Goal: Task Accomplishment & Management: Use online tool/utility

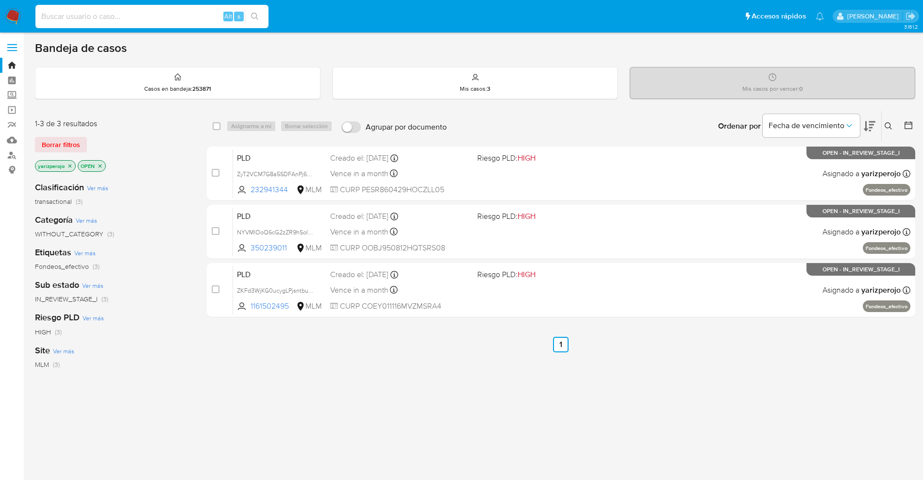
click at [174, 20] on input at bounding box center [151, 16] width 233 height 13
paste input "53725040"
type input "53725040"
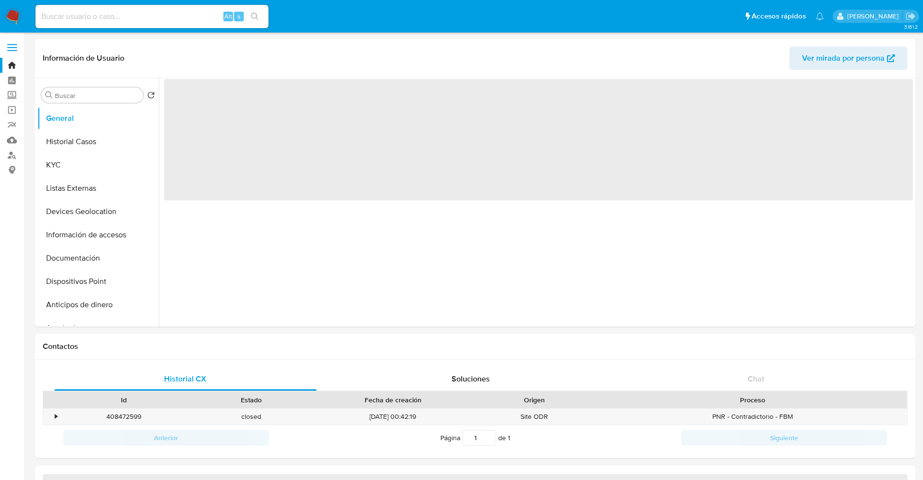
select select "10"
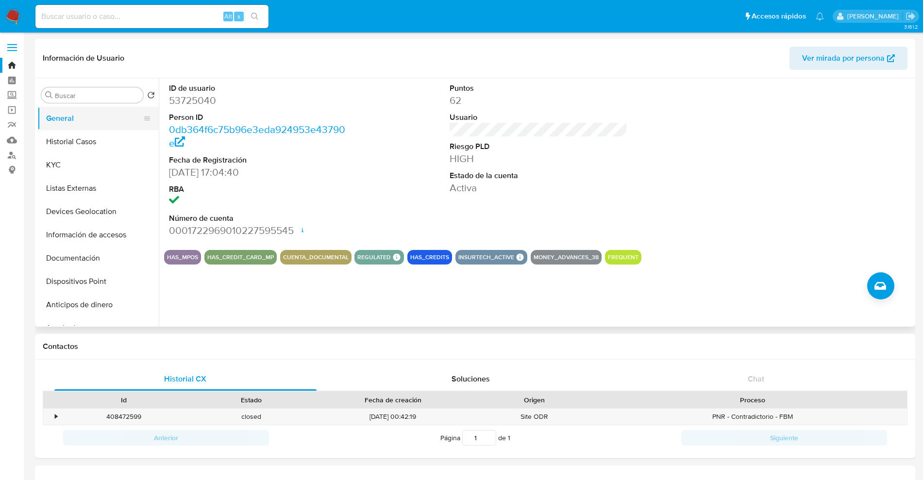
click at [79, 127] on button "General" at bounding box center [94, 118] width 114 height 23
click at [80, 135] on button "Historial Casos" at bounding box center [94, 141] width 114 height 23
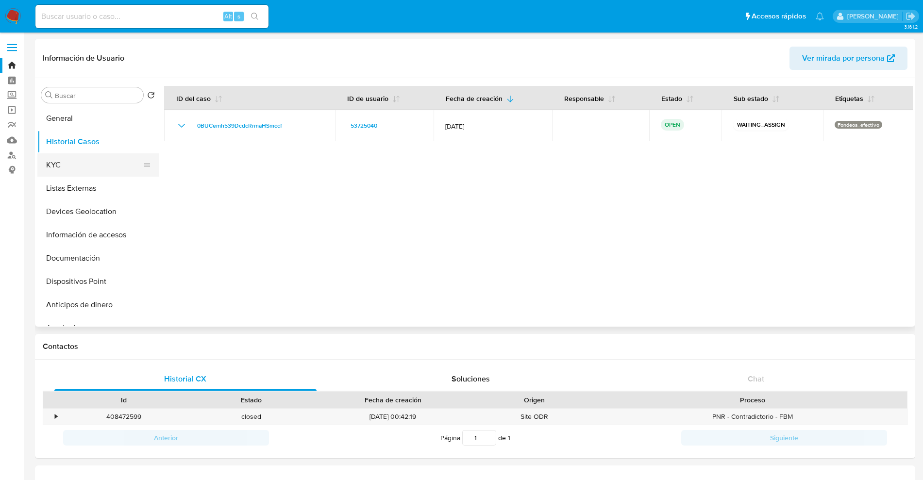
click at [75, 165] on button "KYC" at bounding box center [94, 164] width 114 height 23
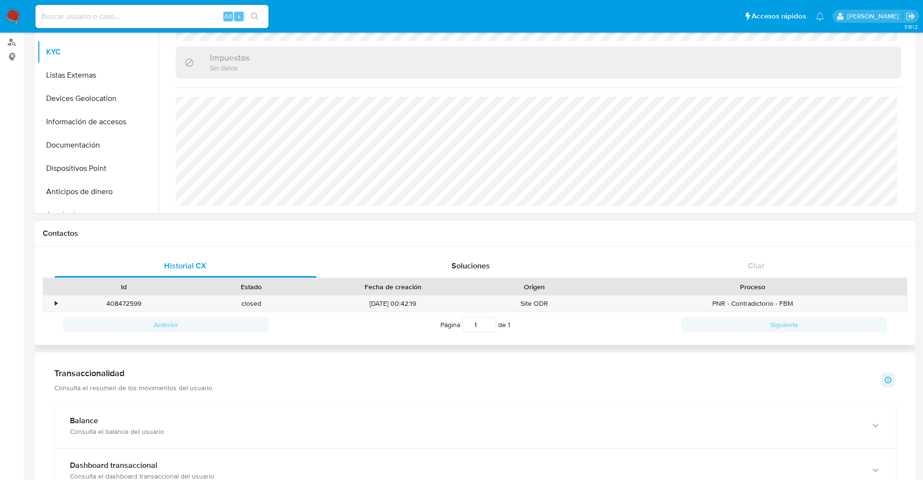
scroll to position [61, 0]
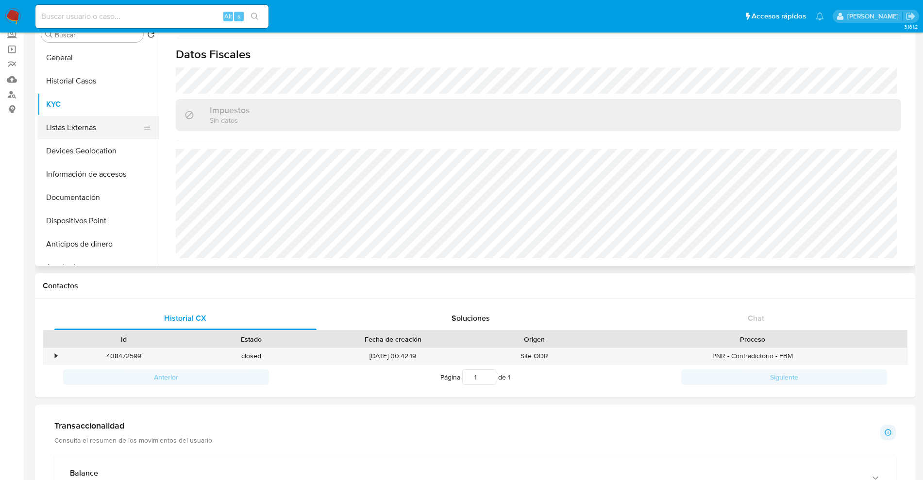
click at [83, 127] on button "Listas Externas" at bounding box center [94, 127] width 114 height 23
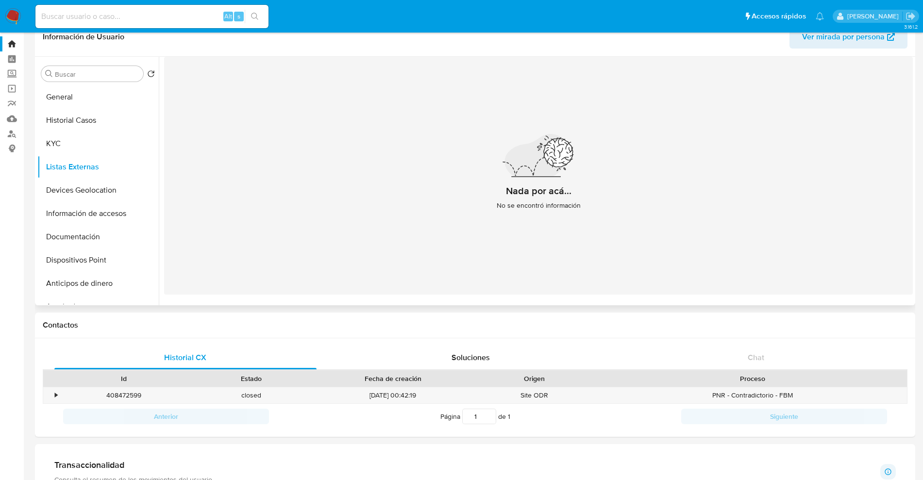
scroll to position [0, 0]
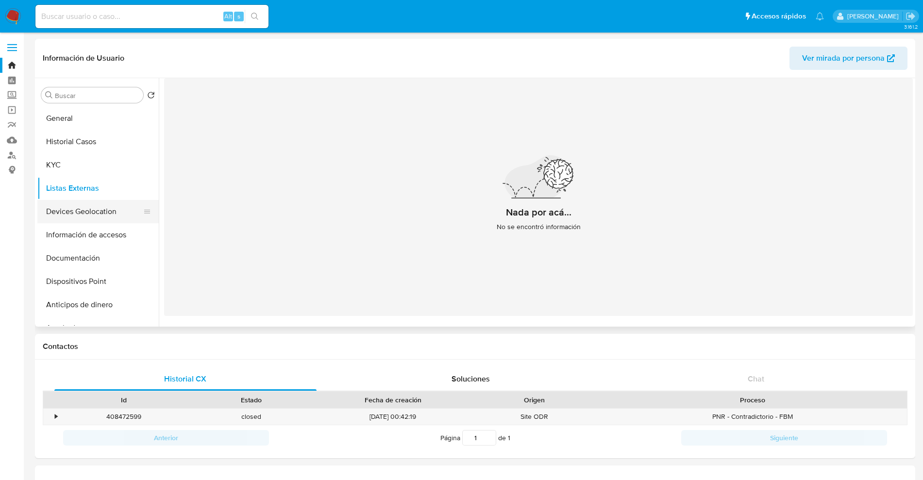
click at [95, 209] on button "Devices Geolocation" at bounding box center [94, 211] width 114 height 23
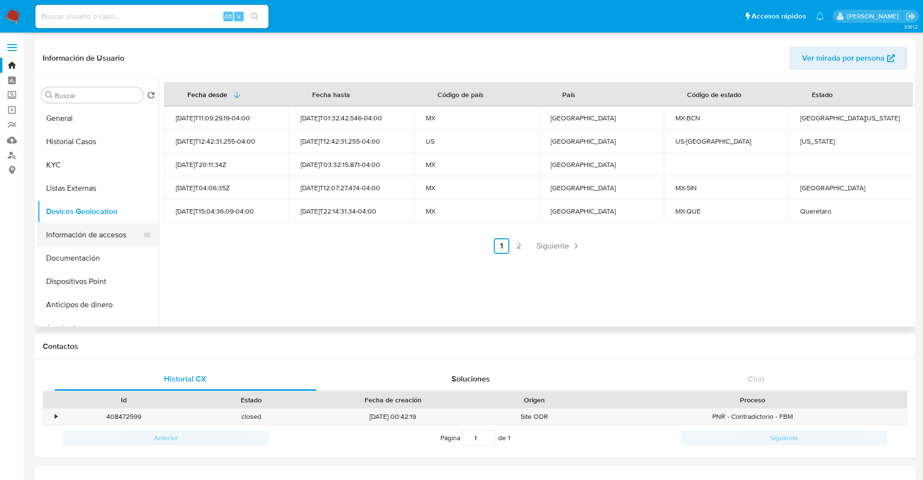
click at [116, 240] on button "Información de accesos" at bounding box center [94, 234] width 114 height 23
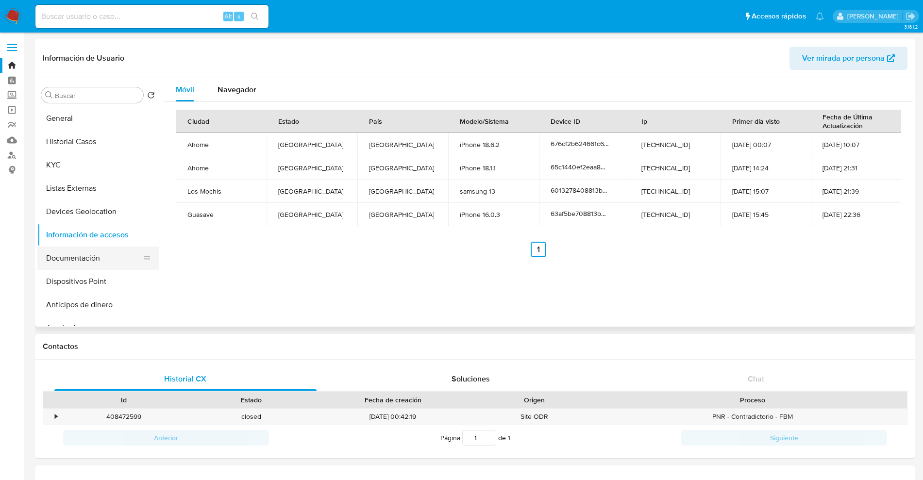
click at [118, 252] on button "Documentación" at bounding box center [94, 258] width 114 height 23
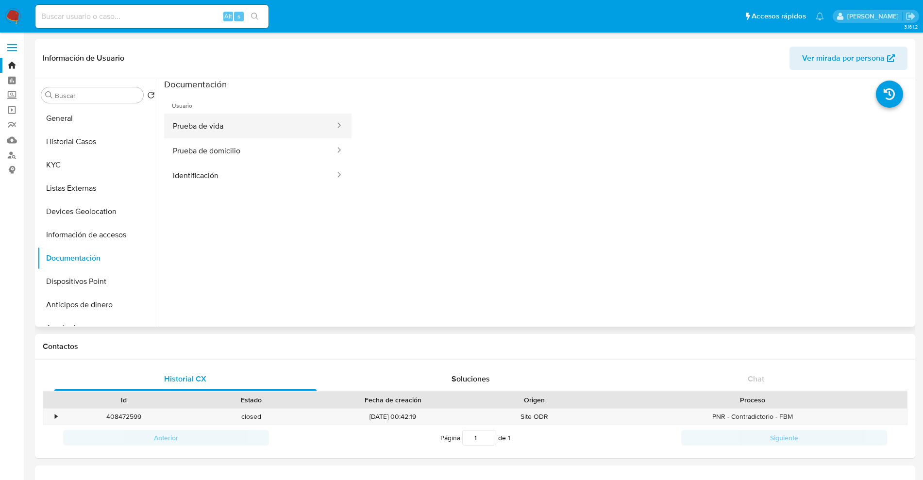
click at [213, 115] on button "Prueba de vida" at bounding box center [250, 126] width 172 height 25
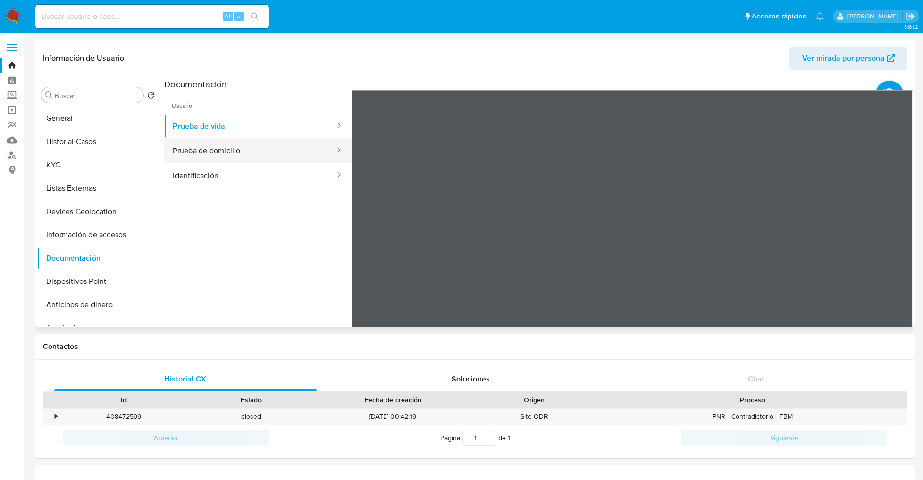
click at [214, 140] on button "Prueba de domicilio" at bounding box center [250, 150] width 172 height 25
click at [222, 190] on ul "Usuario Prueba de vida Prueba de domicilio Identificación" at bounding box center [257, 230] width 187 height 280
click at [231, 179] on button "Identificación" at bounding box center [250, 175] width 172 height 25
click at [239, 149] on button "Prueba de domicilio" at bounding box center [250, 150] width 172 height 25
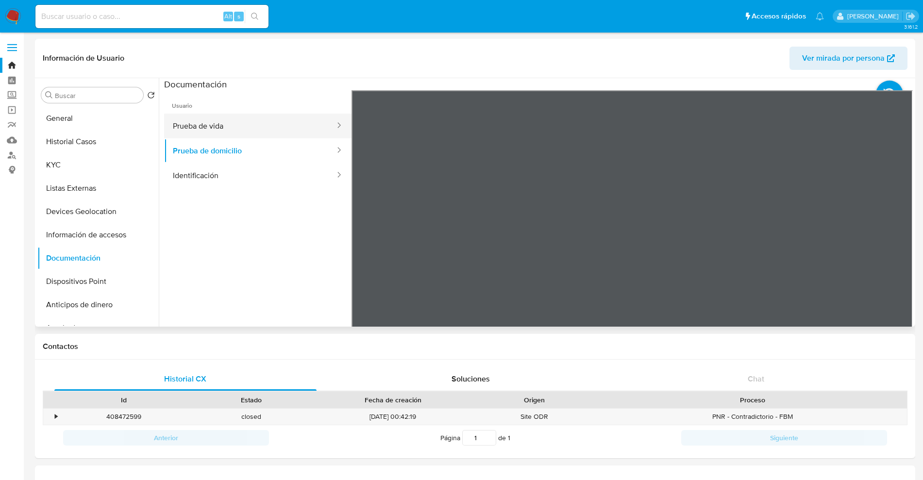
click at [244, 128] on button "Prueba de vida" at bounding box center [250, 126] width 172 height 25
click at [84, 276] on button "Dispositivos Point" at bounding box center [94, 281] width 114 height 23
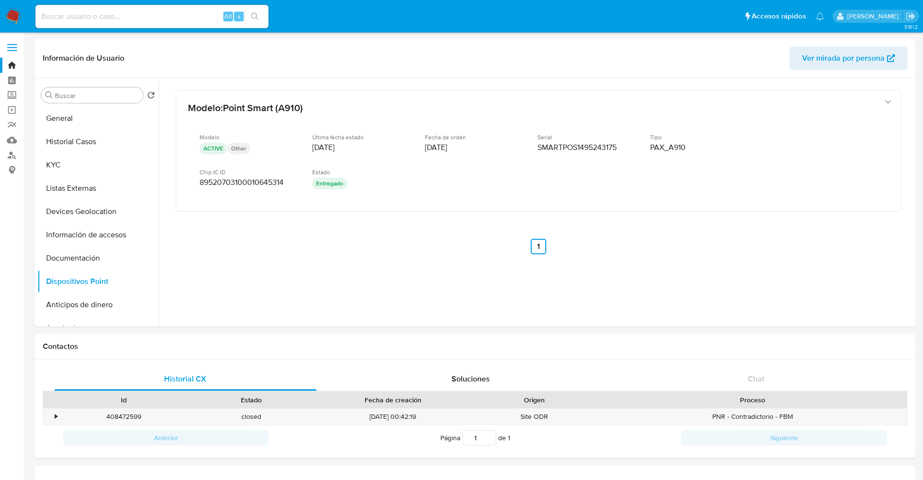
click at [21, 8] on img at bounding box center [13, 16] width 17 height 17
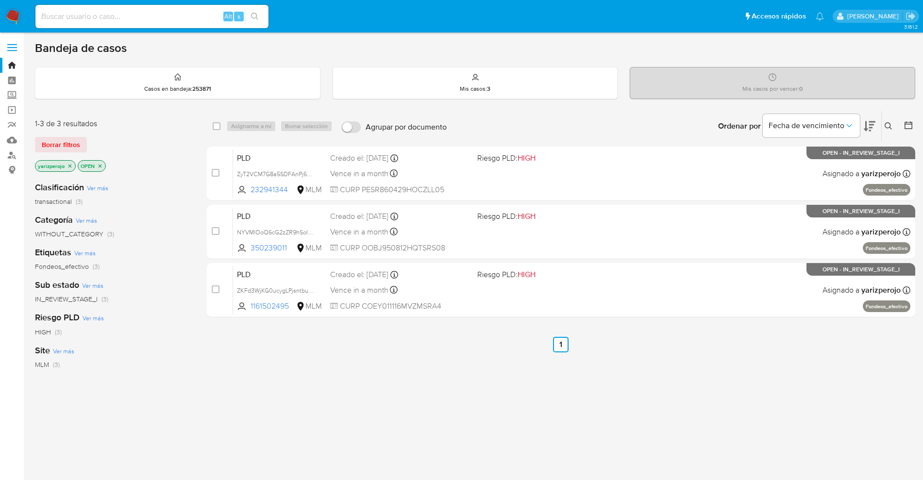
click at [68, 168] on icon "close-filter" at bounding box center [70, 166] width 6 height 6
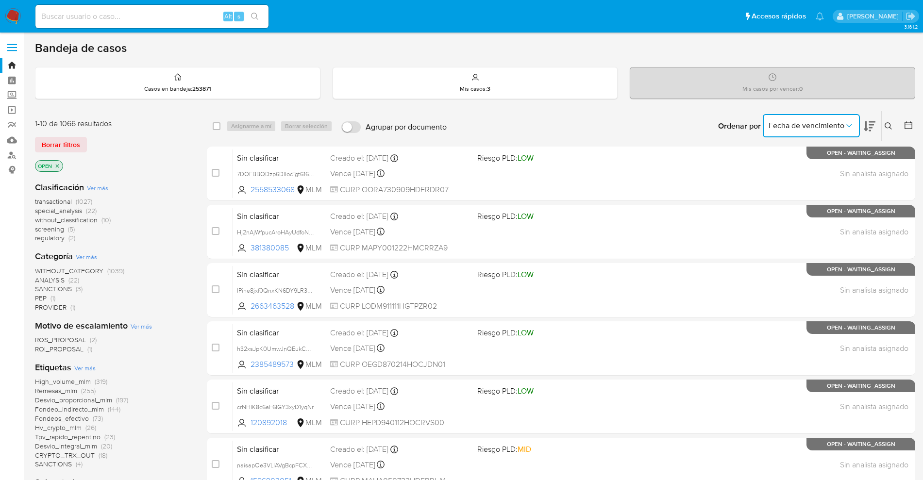
click at [805, 132] on button "Fecha de vencimiento" at bounding box center [810, 125] width 97 height 23
click at [887, 126] on icon at bounding box center [888, 126] width 8 height 8
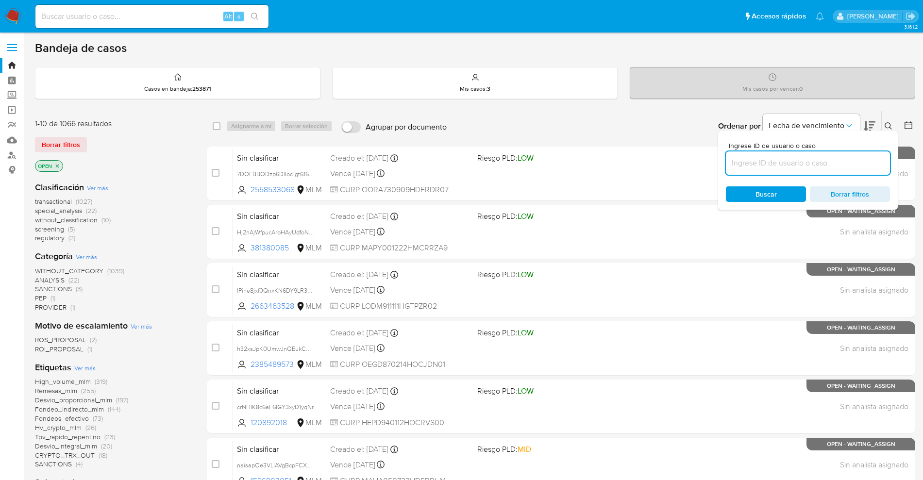
drag, startPoint x: 811, startPoint y: 161, endPoint x: 808, endPoint y: 166, distance: 5.9
click at [811, 161] on input at bounding box center [808, 163] width 164 height 13
paste input "521403328"
type input "521403328"
click at [785, 192] on span "Buscar" at bounding box center [765, 194] width 66 height 14
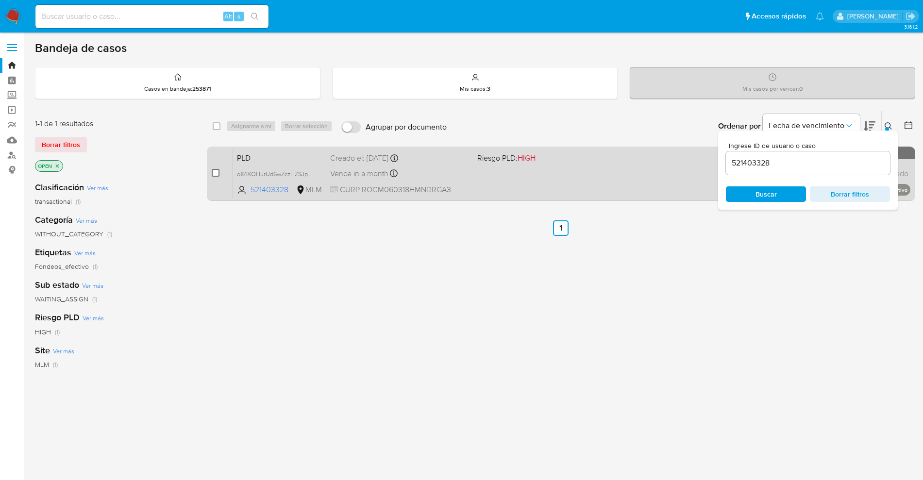
click at [217, 170] on input "checkbox" at bounding box center [216, 173] width 8 height 8
checkbox input "true"
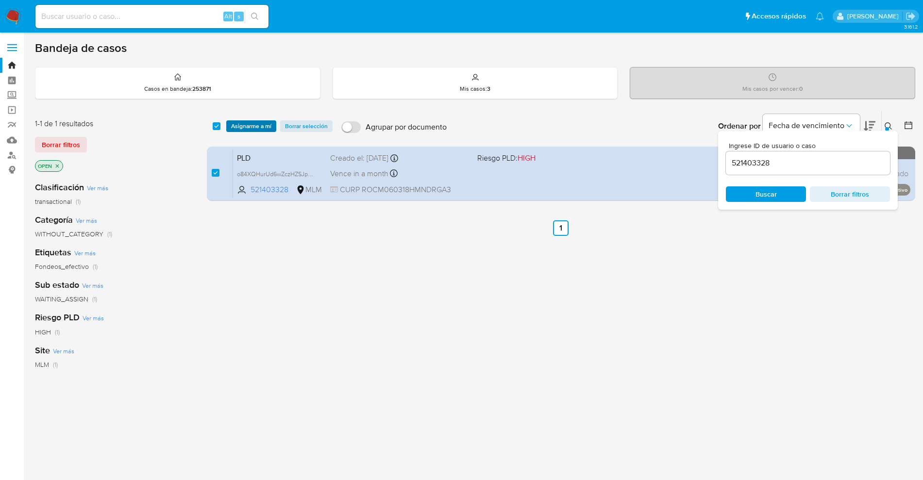
click at [250, 128] on span "Asignarme a mí" at bounding box center [251, 126] width 40 height 10
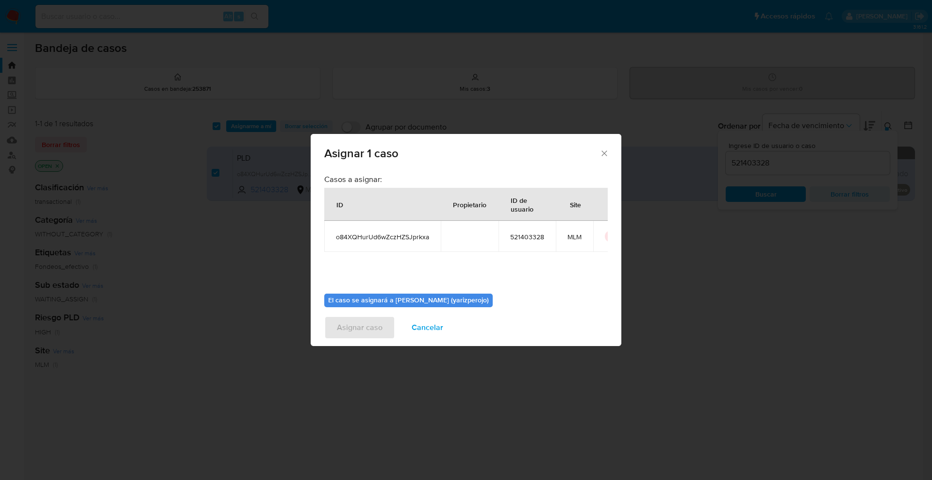
click at [417, 305] on div "El caso se asignará a Yael Arizpe (yarizperojo)" at bounding box center [408, 301] width 168 height 14
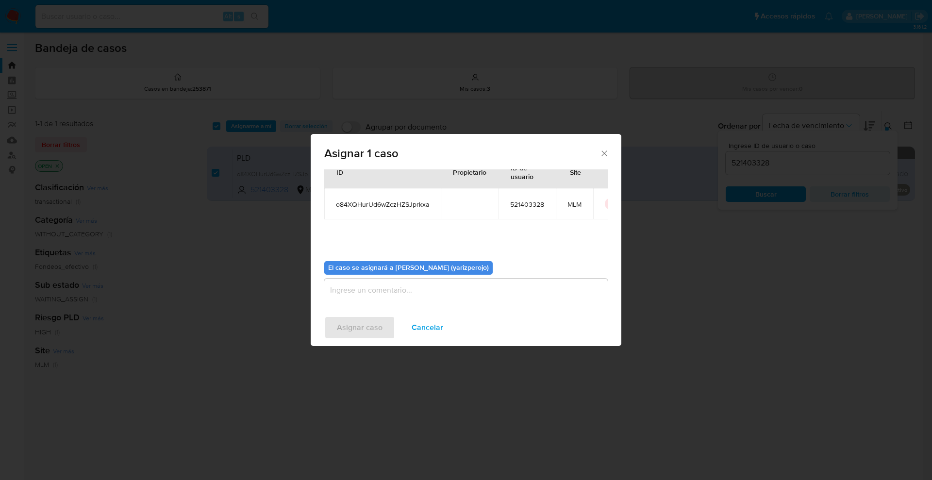
scroll to position [50, 0]
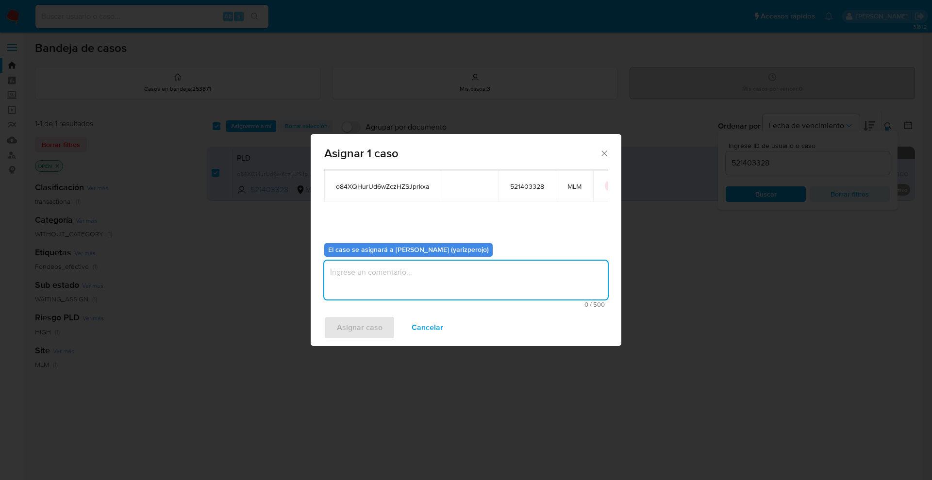
click at [392, 282] on textarea "assign-modal" at bounding box center [465, 280] width 283 height 39
type textarea "YAR"
click at [366, 330] on span "Asignar caso" at bounding box center [360, 327] width 46 height 21
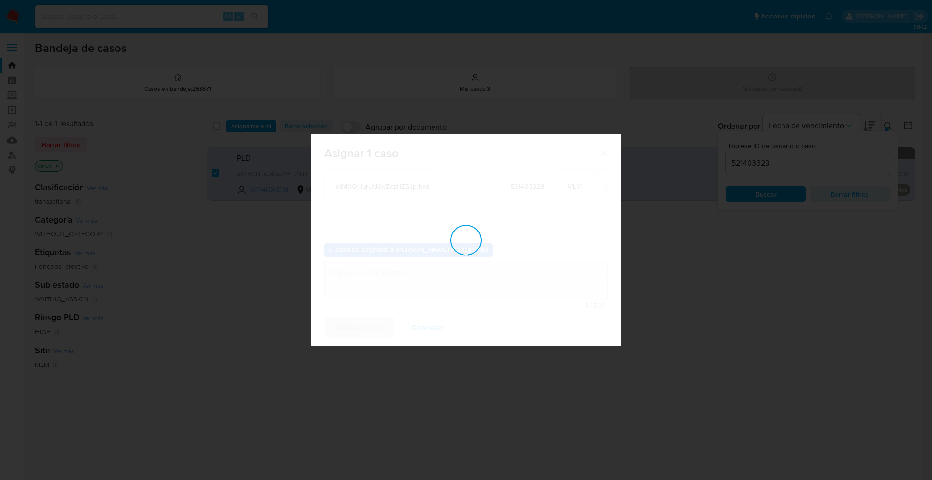
checkbox input "false"
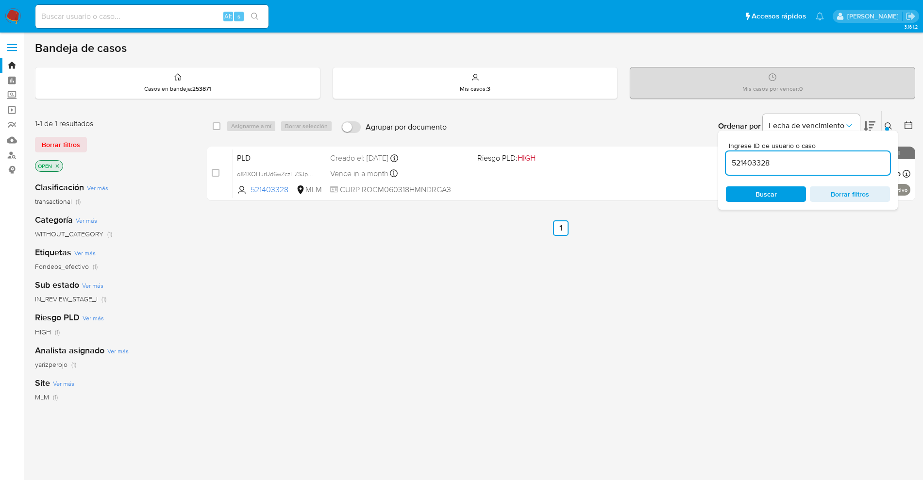
click at [758, 165] on input "521403328" at bounding box center [808, 163] width 164 height 13
paste input "05955699"
type input "505955699"
click at [772, 190] on span "Buscar" at bounding box center [765, 194] width 21 height 16
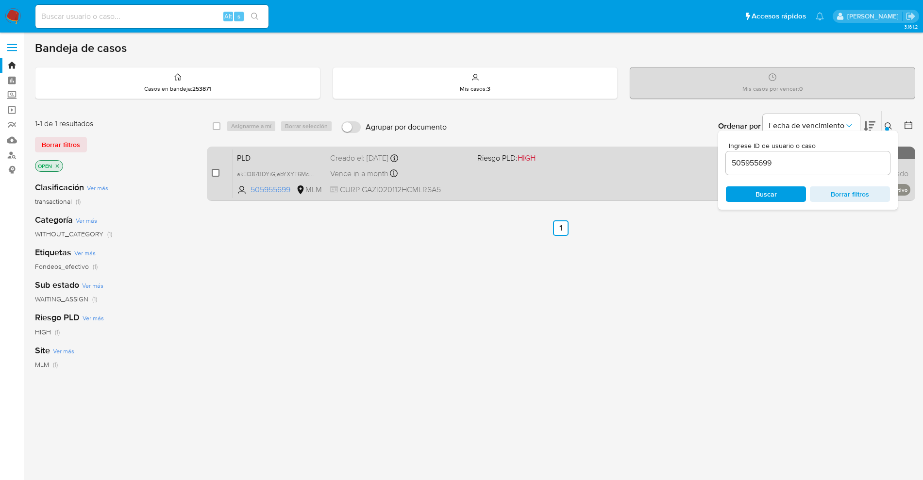
click at [215, 169] on input "checkbox" at bounding box center [216, 173] width 8 height 8
checkbox input "true"
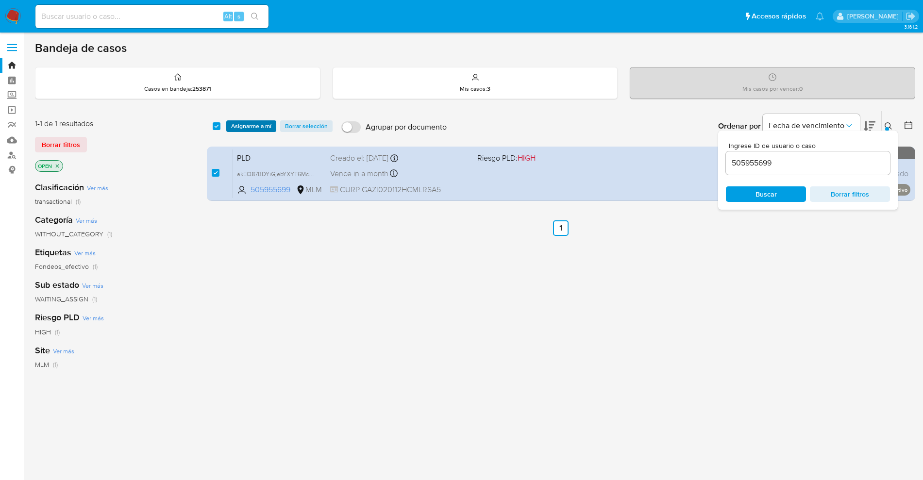
click at [250, 130] on span "Asignarme a mí" at bounding box center [251, 126] width 40 height 10
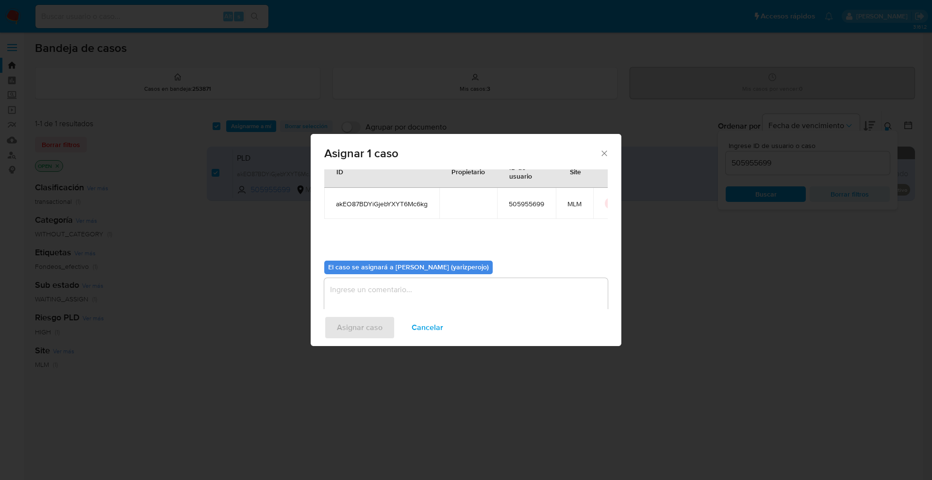
scroll to position [50, 0]
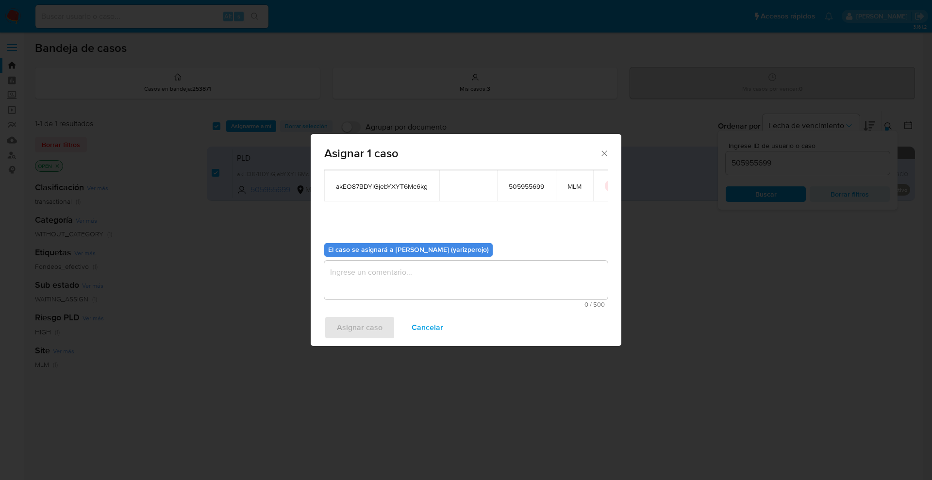
click at [390, 279] on textarea "assign-modal" at bounding box center [465, 280] width 283 height 39
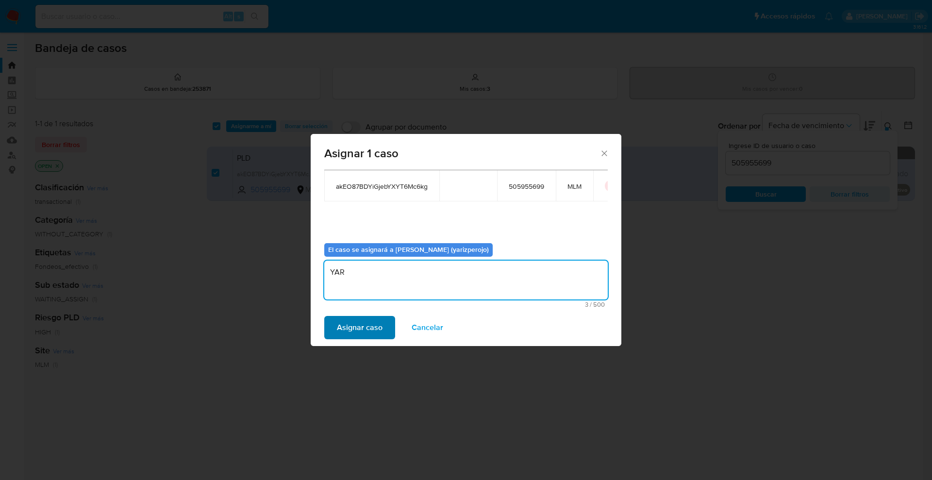
type textarea "YAR"
click at [365, 322] on span "Asignar caso" at bounding box center [360, 327] width 46 height 21
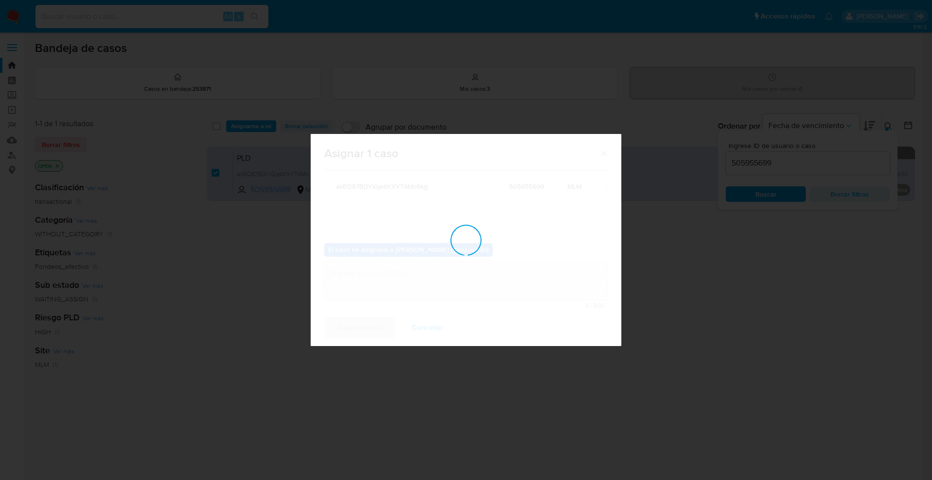
checkbox input "false"
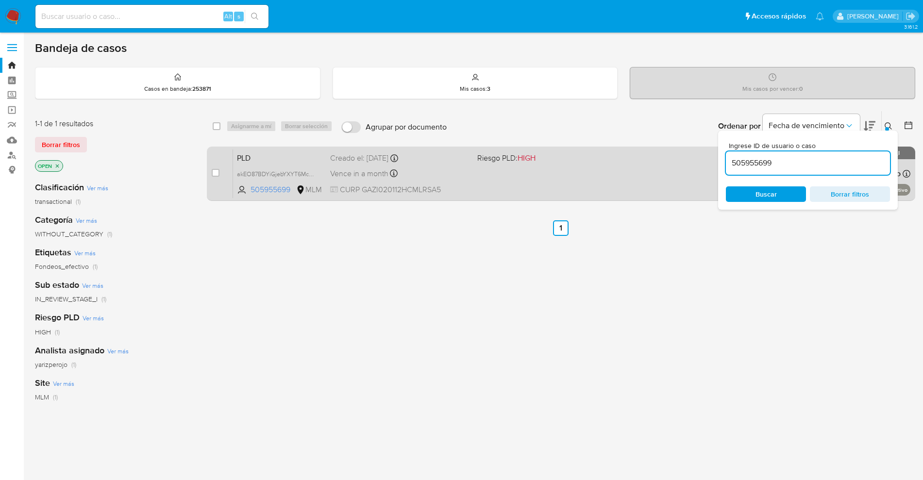
drag, startPoint x: 646, startPoint y: 138, endPoint x: 620, endPoint y: 159, distance: 33.5
click at [591, 140] on div "Ordenar por Fecha de vencimiento No es posible ordenar los resultados mientras …" at bounding box center [682, 126] width 463 height 30
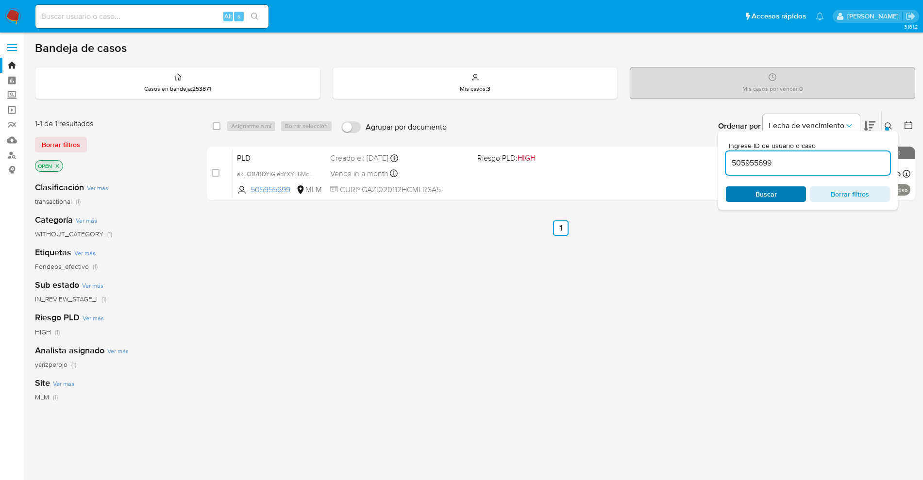
paste input "3725040"
type input "53725040"
click at [767, 191] on span "Buscar" at bounding box center [765, 194] width 21 height 16
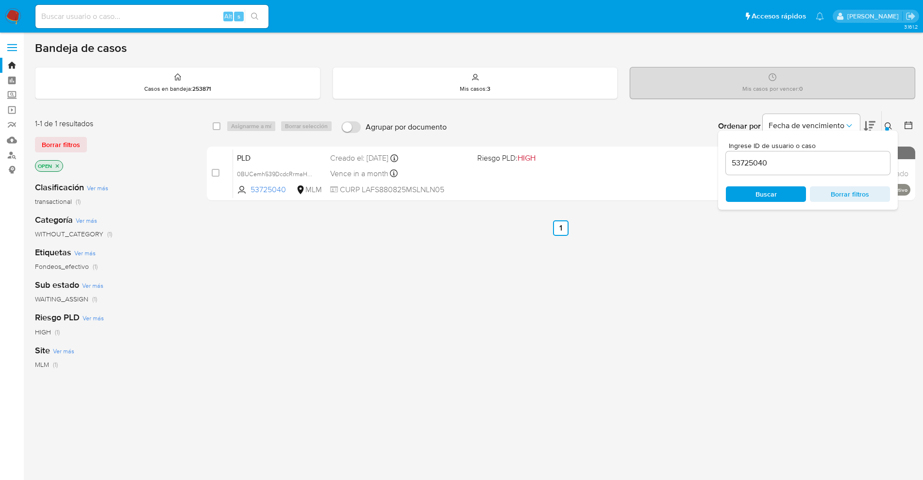
drag, startPoint x: 215, startPoint y: 172, endPoint x: 217, endPoint y: 145, distance: 27.3
click at [214, 172] on input "checkbox" at bounding box center [216, 173] width 8 height 8
checkbox input "true"
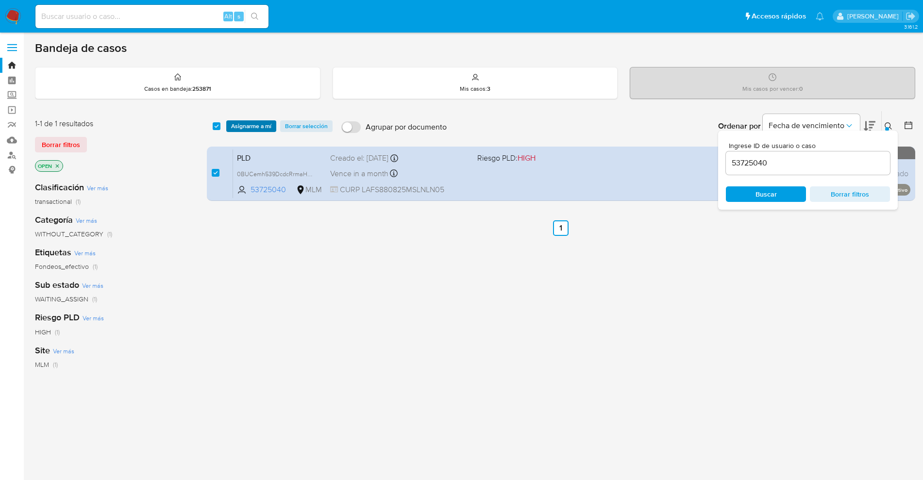
click at [247, 126] on span "Asignarme a mí" at bounding box center [251, 126] width 40 height 10
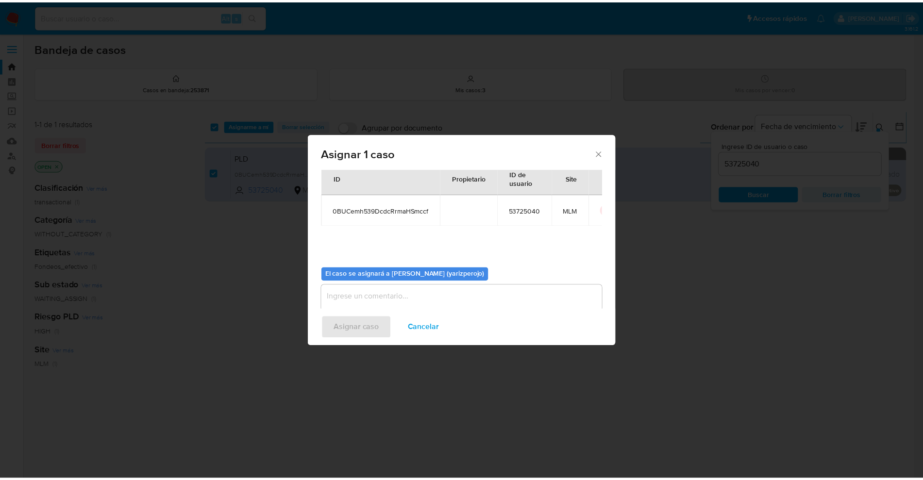
scroll to position [50, 0]
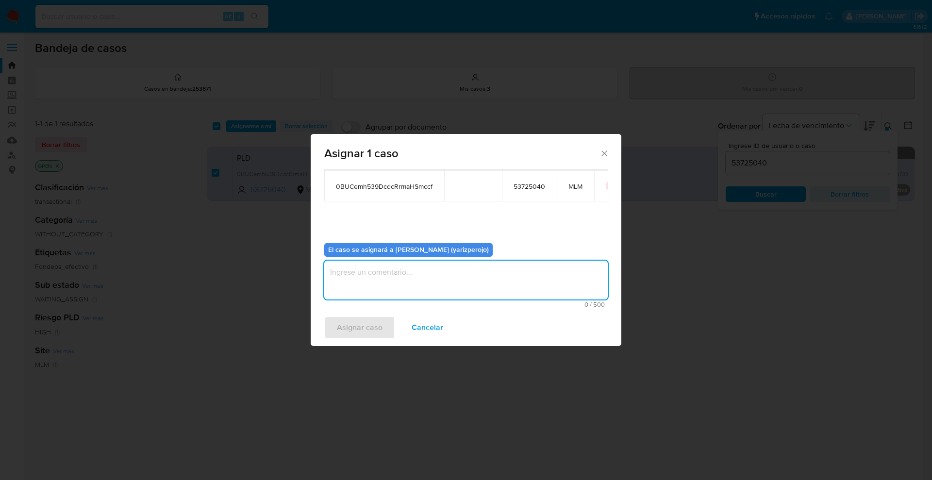
click at [384, 269] on textarea "assign-modal" at bounding box center [465, 280] width 283 height 39
type textarea "YAR"
click at [376, 334] on span "Asignar caso" at bounding box center [360, 327] width 46 height 21
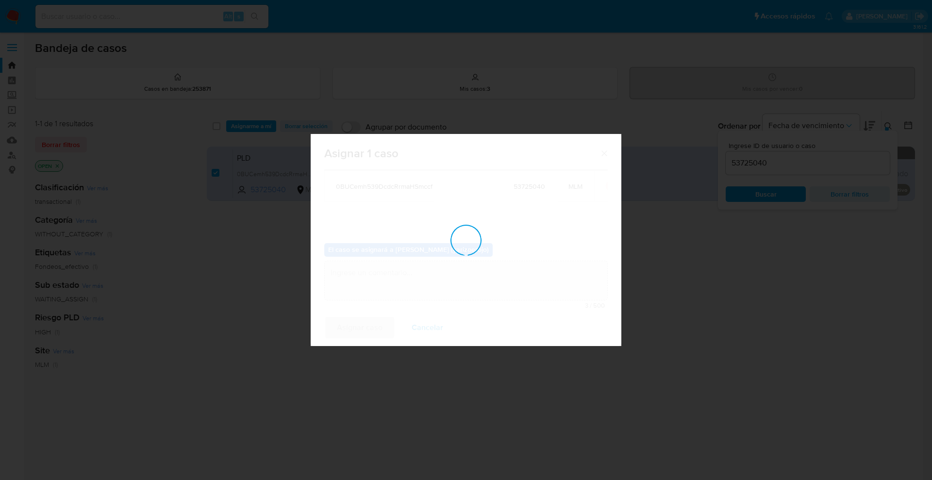
checkbox input "false"
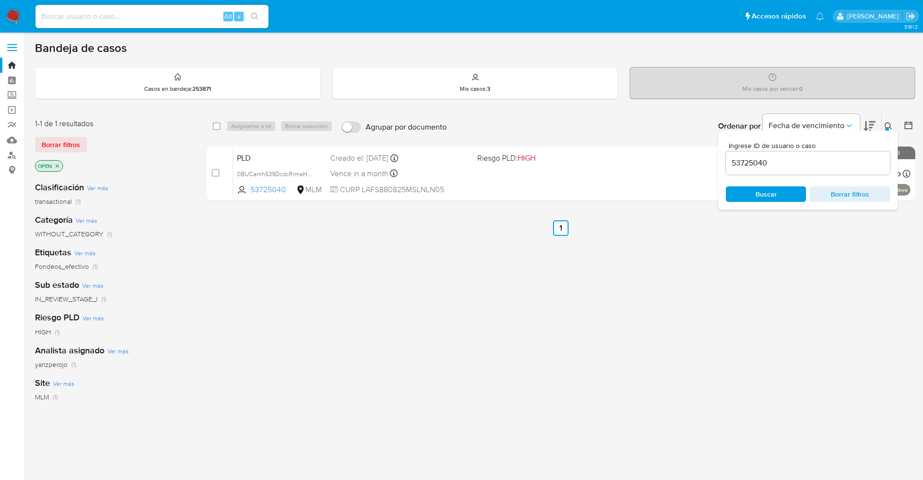
drag, startPoint x: 468, startPoint y: 322, endPoint x: 405, endPoint y: 286, distance: 72.2
click at [464, 323] on div "select-all-cases-checkbox Asignarme a mí Borrar selección Agrupar por documento…" at bounding box center [561, 331] width 708 height 440
click at [4, 12] on nav "Pausado Ver notificaciones Alt s Accesos rápidos Presiona las siguientes teclas…" at bounding box center [461, 16] width 923 height 33
click at [12, 16] on img at bounding box center [13, 16] width 17 height 17
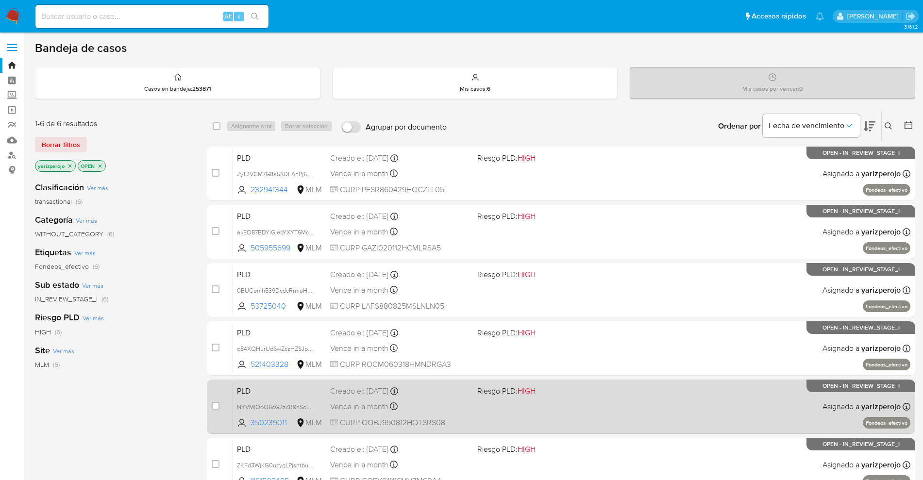
scroll to position [61, 0]
